Goal: Information Seeking & Learning: Understand process/instructions

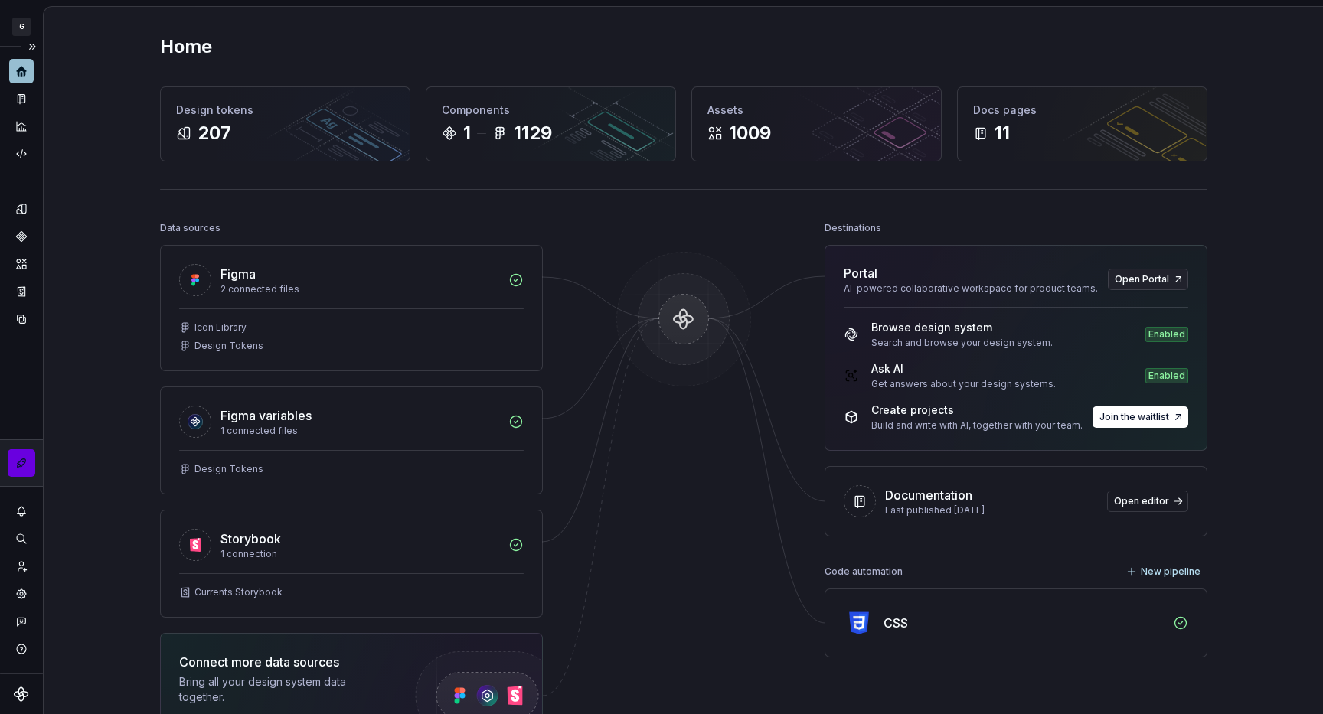
click at [17, 455] on button "button" at bounding box center [22, 463] width 28 height 28
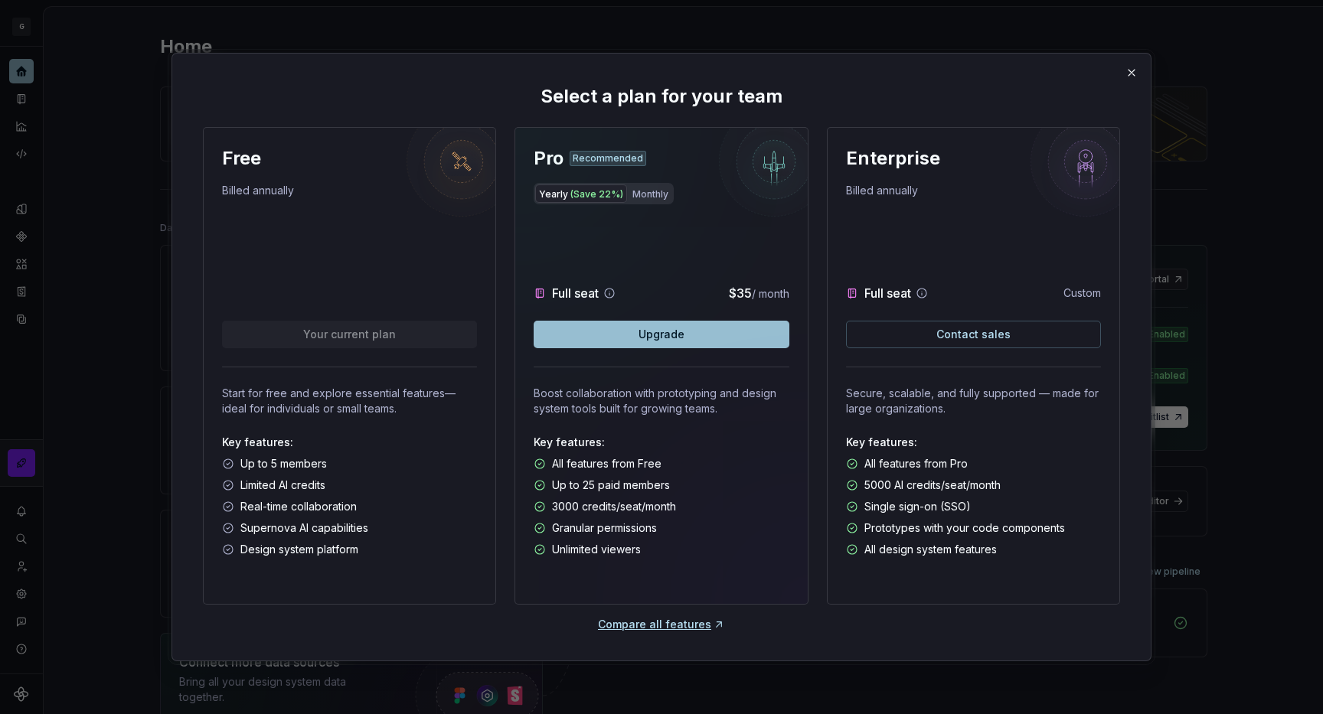
scroll to position [2, 0]
click at [639, 200] on button "Monthly" at bounding box center [651, 191] width 44 height 18
click at [580, 182] on button "Yearly (Save 22%)" at bounding box center [581, 191] width 92 height 18
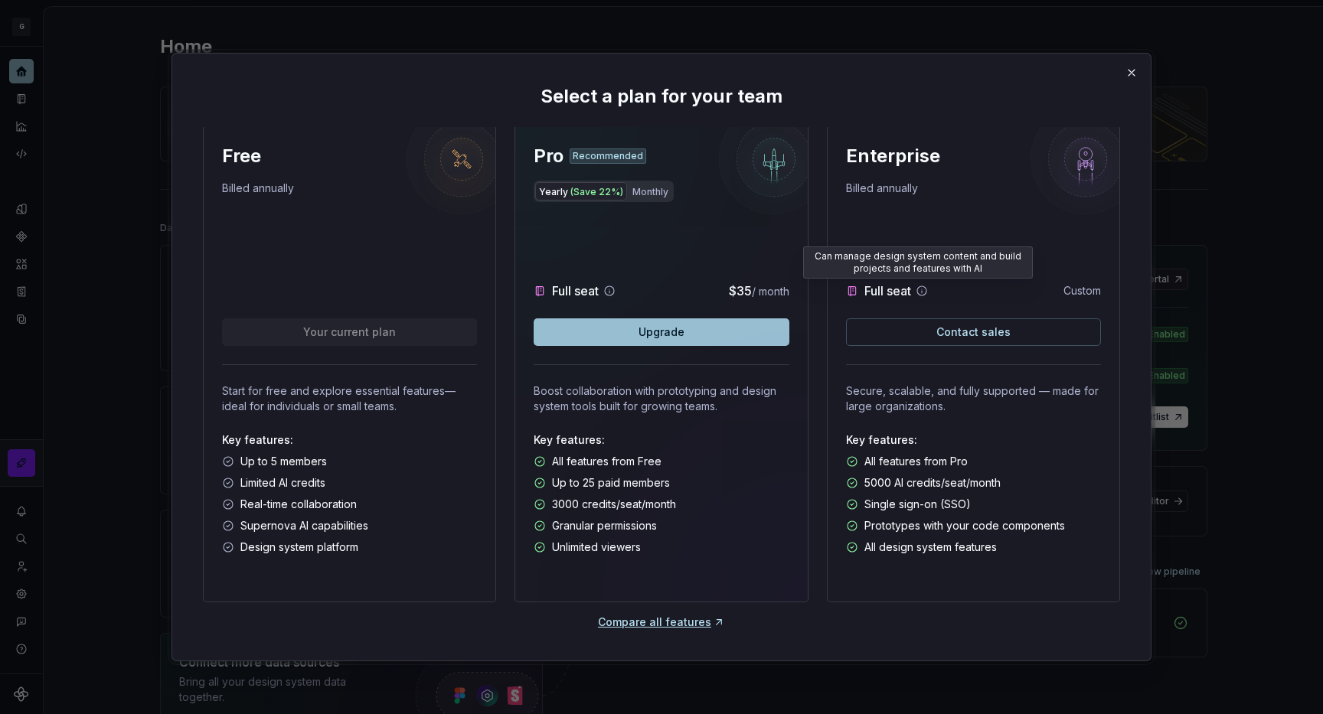
click at [918, 295] on icon at bounding box center [922, 291] width 12 height 12
click at [1128, 71] on button "button" at bounding box center [1131, 72] width 21 height 21
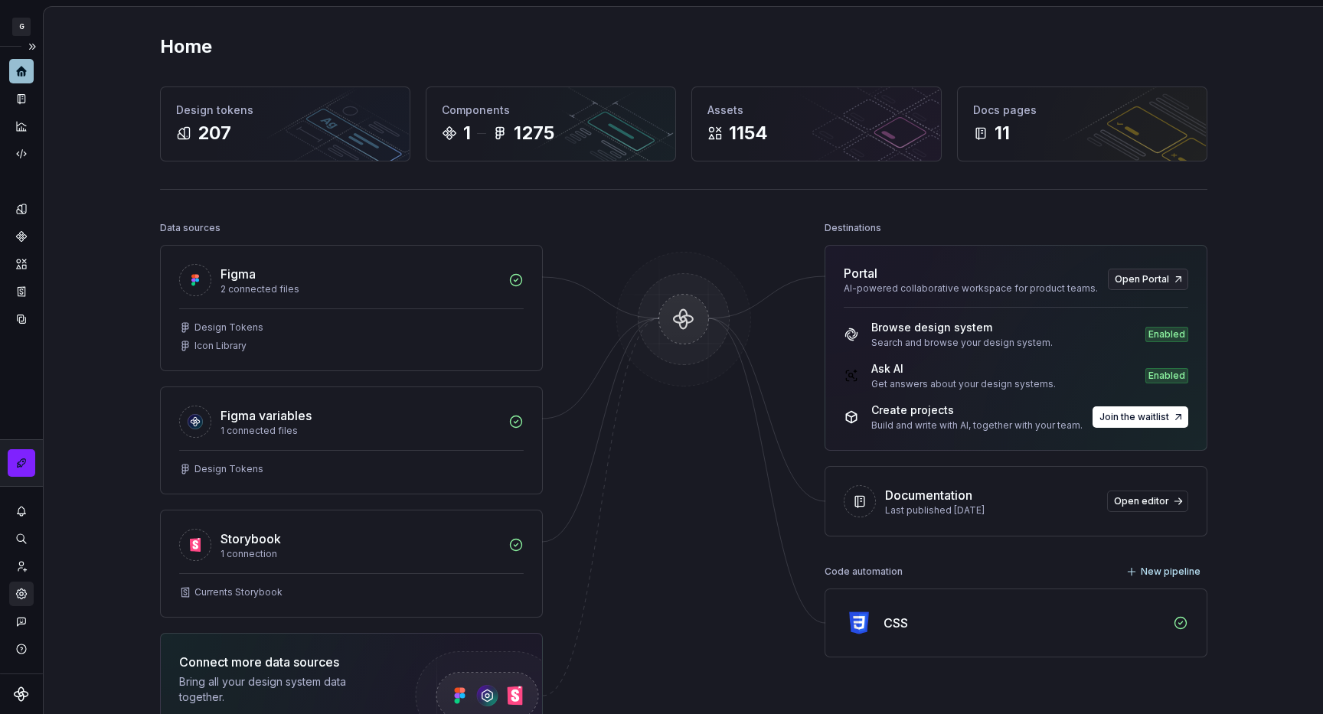
click at [25, 590] on icon "Settings" at bounding box center [22, 594] width 14 height 14
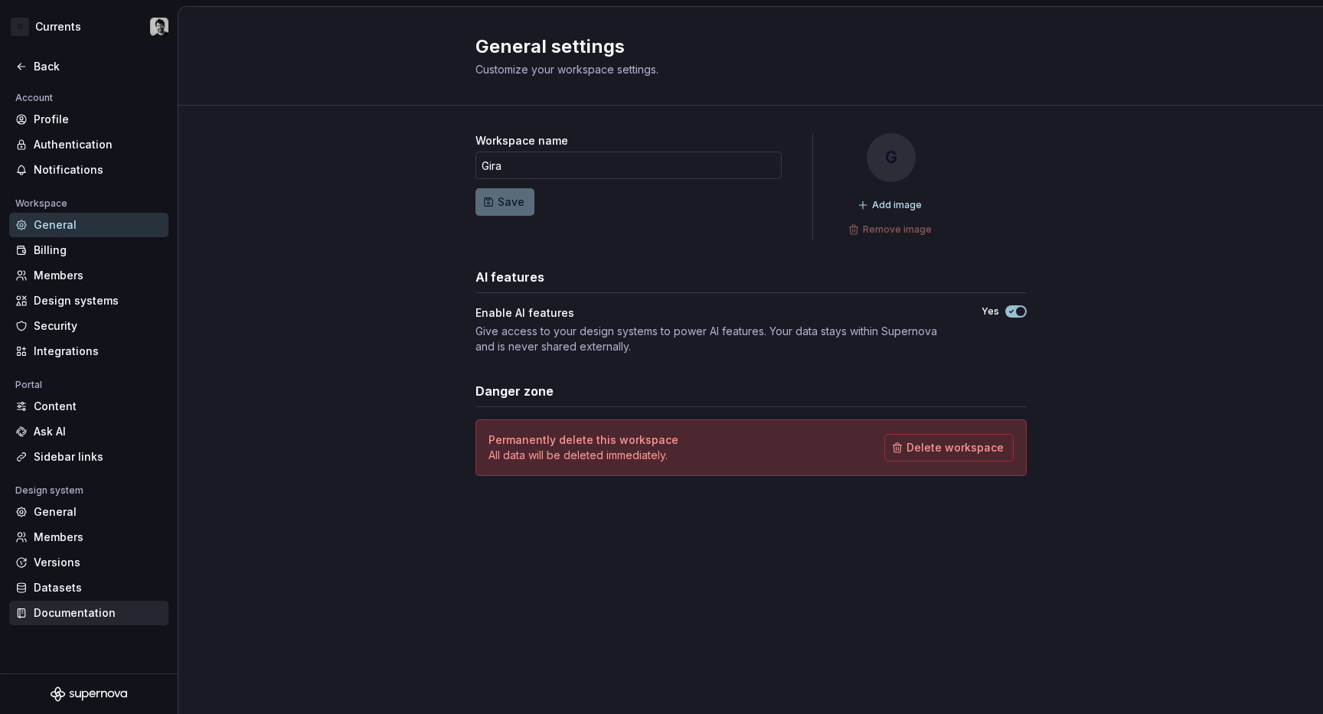
click at [87, 616] on div "Documentation" at bounding box center [98, 613] width 129 height 15
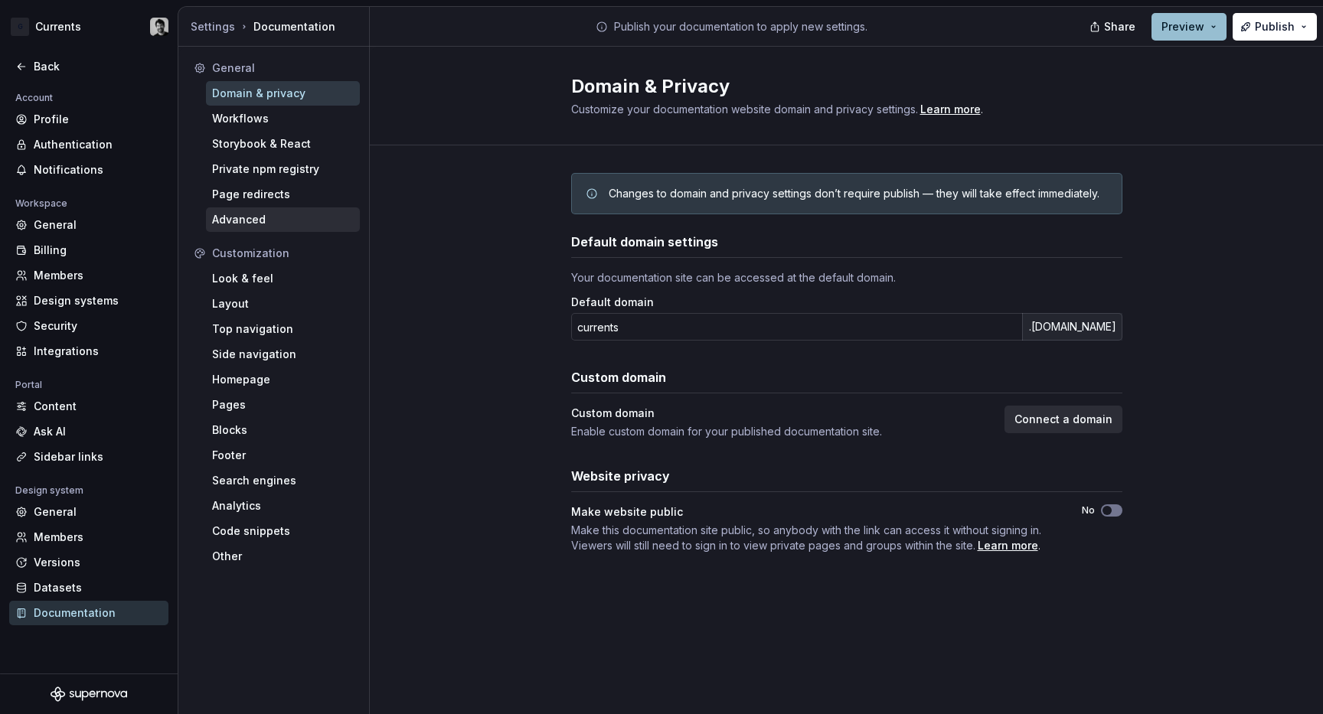
click at [259, 222] on div "Advanced" at bounding box center [283, 219] width 142 height 15
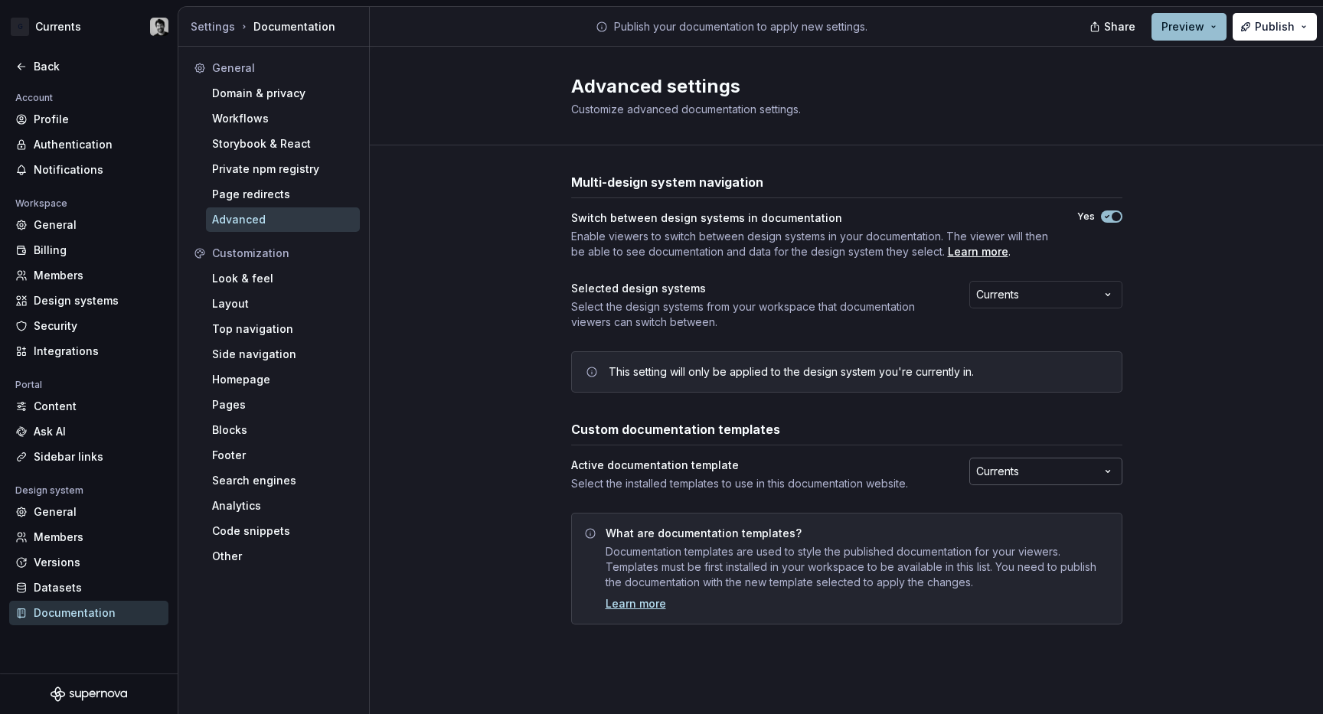
click at [998, 467] on html "G Currents Back Account Profile Authentication Notifications Workspace General …" at bounding box center [661, 357] width 1323 height 714
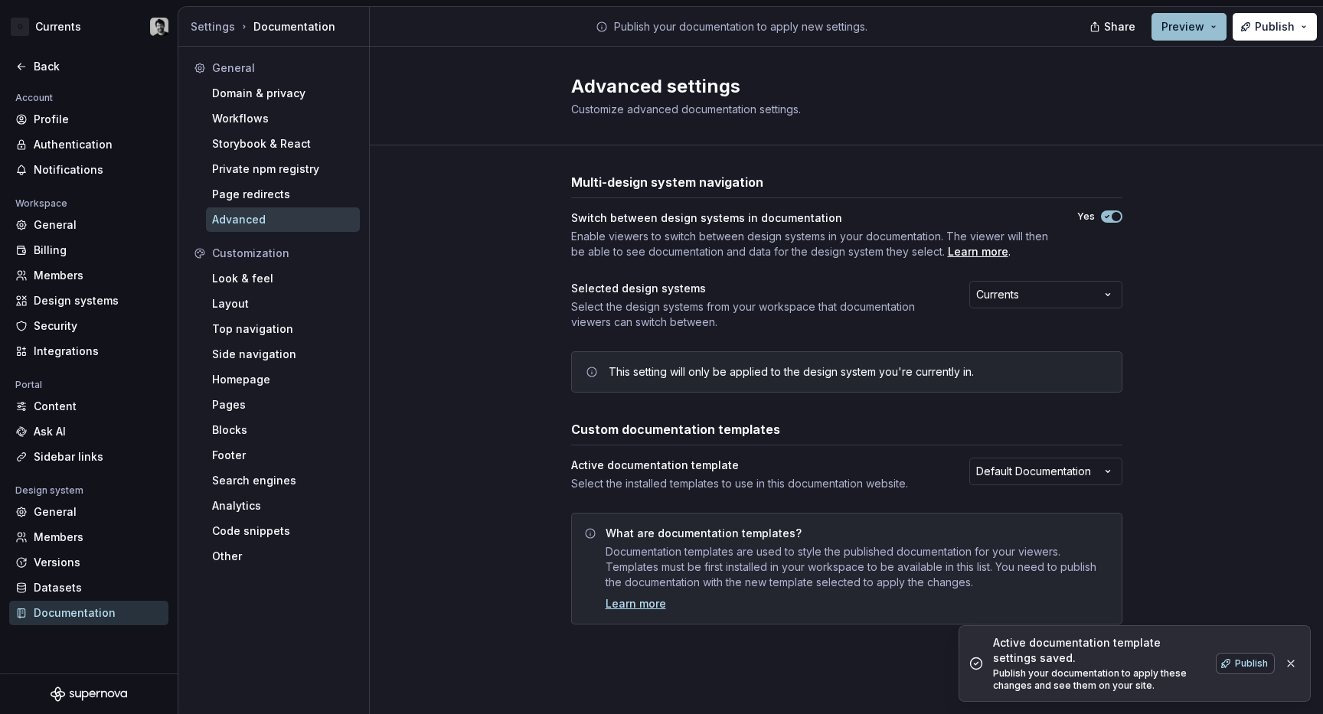
click at [1250, 667] on span "Publish" at bounding box center [1251, 664] width 33 height 12
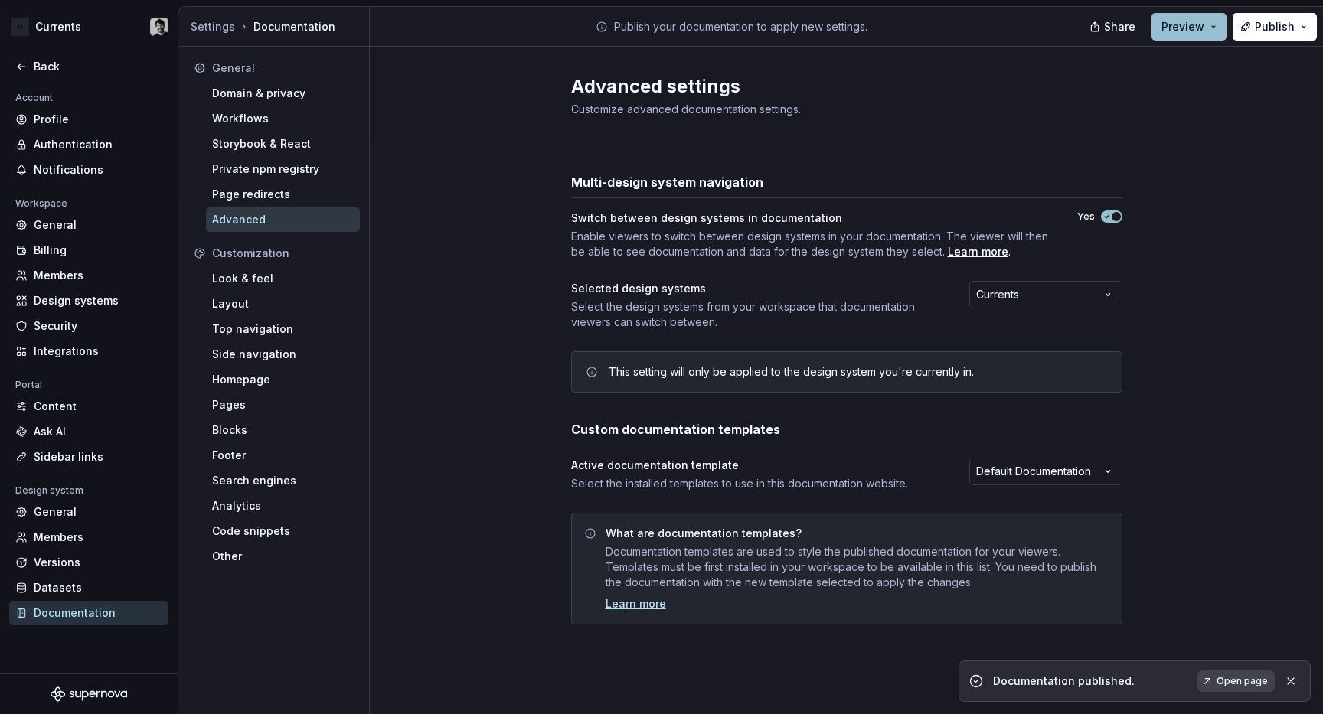
click at [1227, 678] on span "Open page" at bounding box center [1242, 681] width 51 height 12
